Goal: Information Seeking & Learning: Learn about a topic

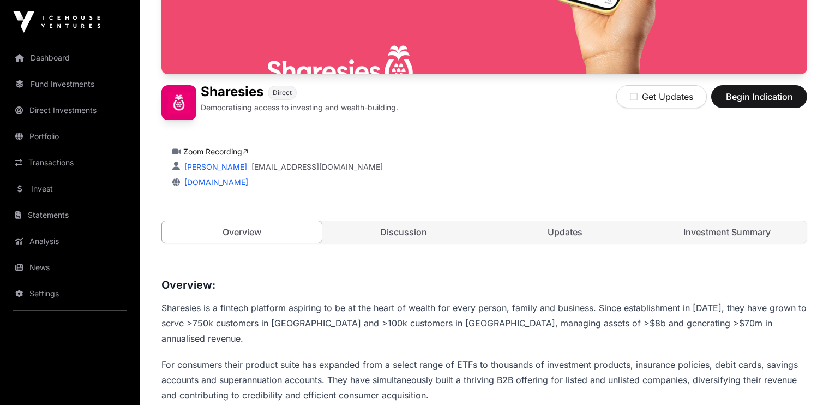
scroll to position [198, 0]
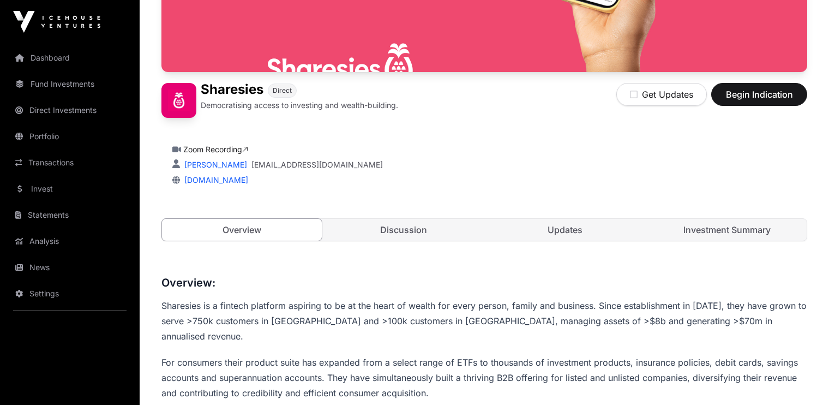
click at [248, 149] on icon at bounding box center [245, 150] width 6 height 8
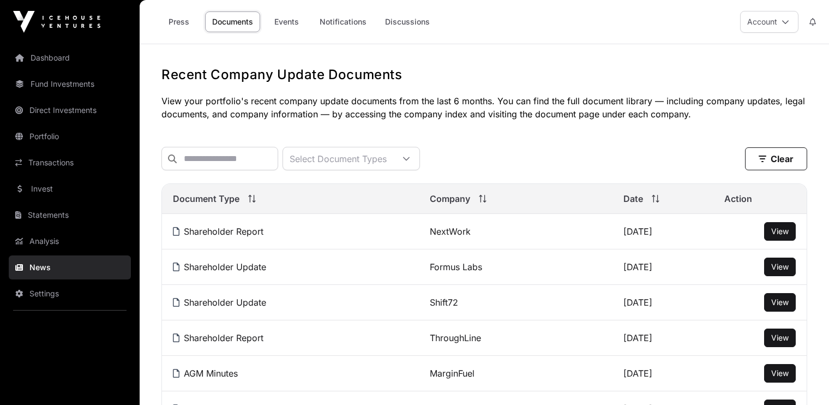
click at [42, 135] on link "Portfolio" at bounding box center [70, 136] width 122 height 24
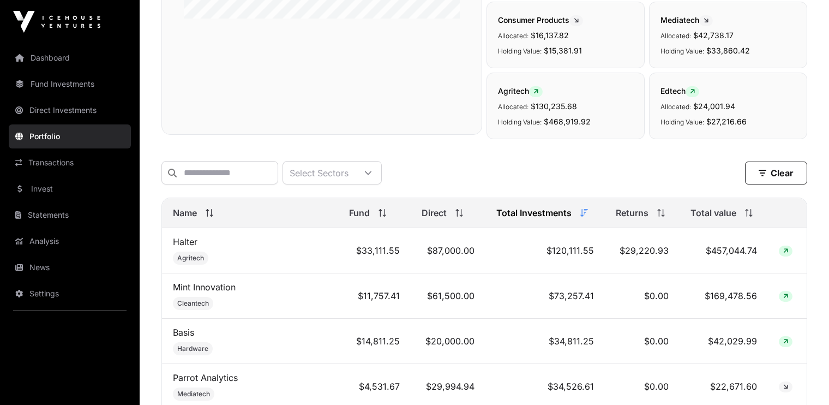
scroll to position [307, 0]
click at [220, 170] on input "text" at bounding box center [219, 172] width 117 height 23
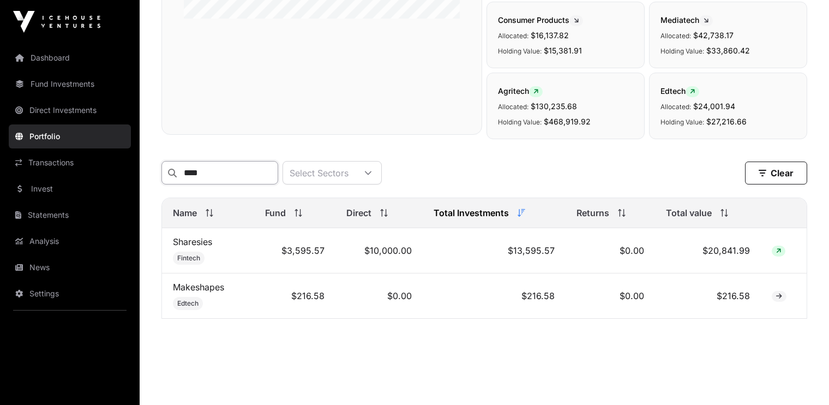
scroll to position [273, 0]
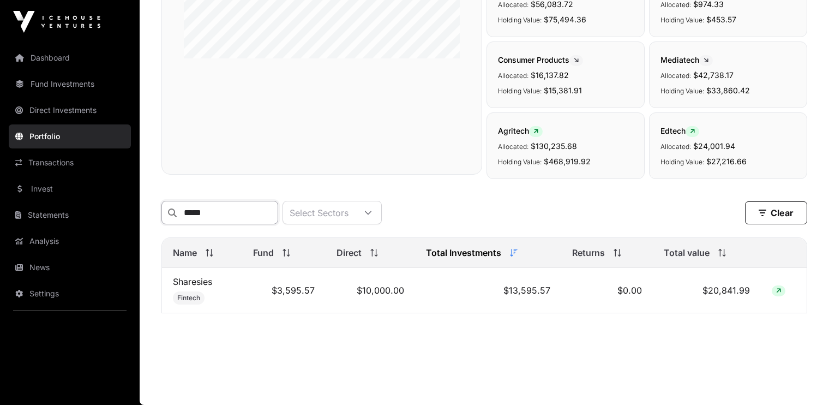
type input "*****"
click at [191, 281] on link "Sharesies" at bounding box center [192, 281] width 39 height 11
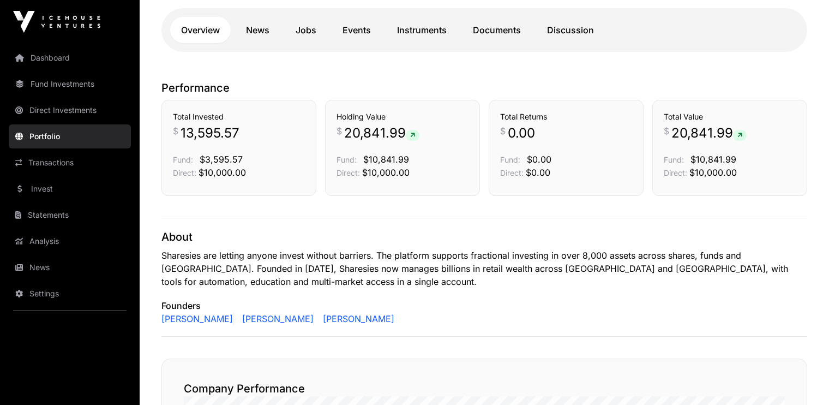
scroll to position [254, 0]
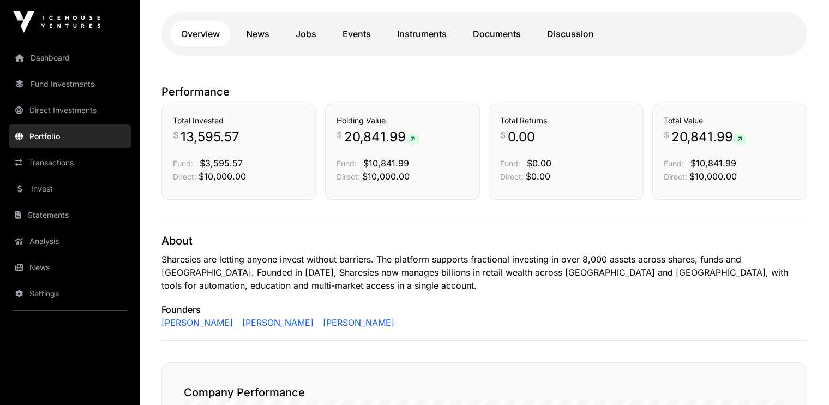
click at [423, 33] on link "Instruments" at bounding box center [421, 34] width 71 height 26
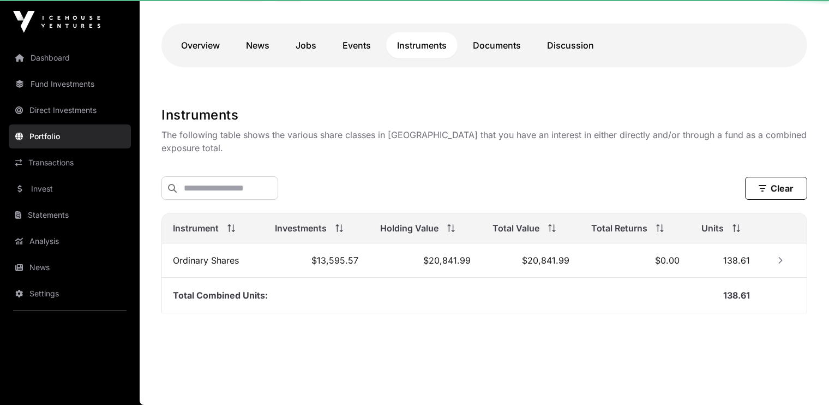
scroll to position [242, 0]
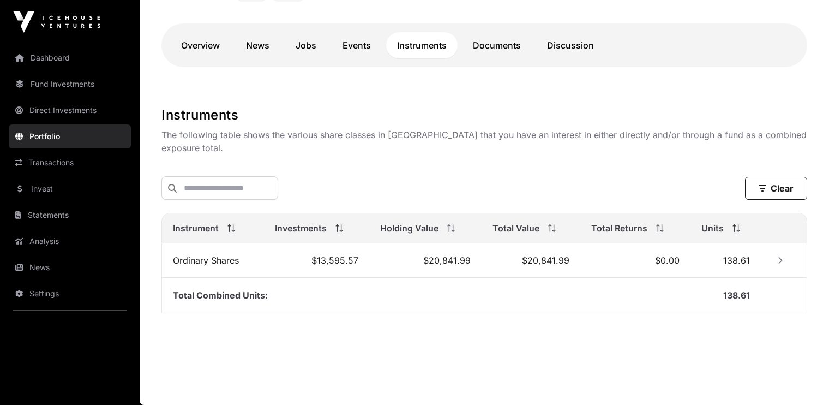
scroll to position [254, 0]
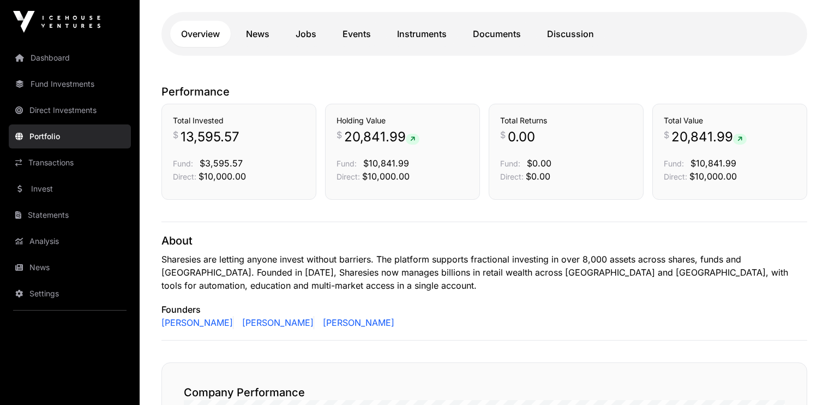
click at [49, 64] on link "Dashboard" at bounding box center [70, 58] width 122 height 24
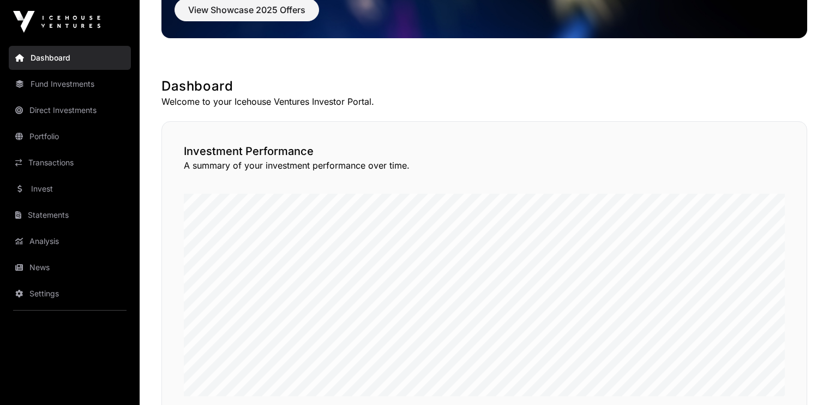
scroll to position [145, 0]
